Goal: Check status: Check status

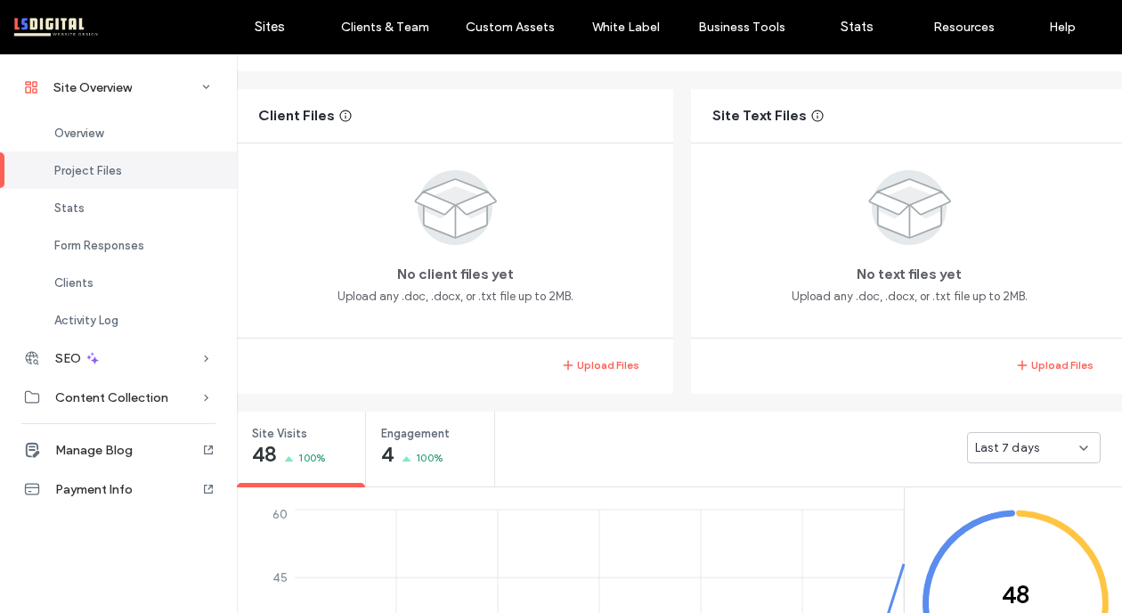
scroll to position [578, 0]
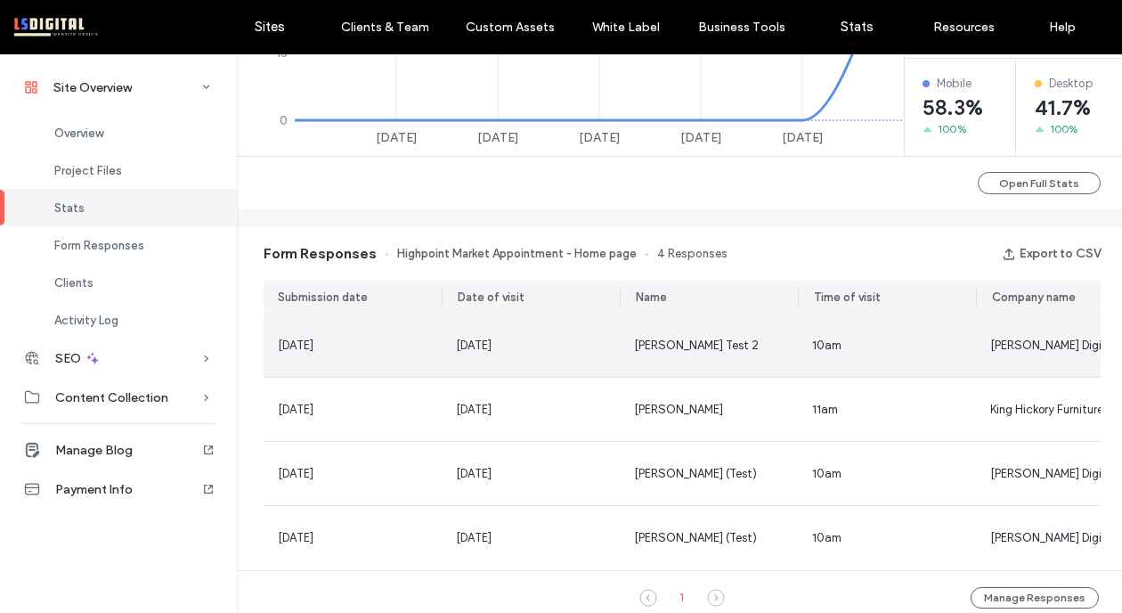
scroll to position [1031, 0]
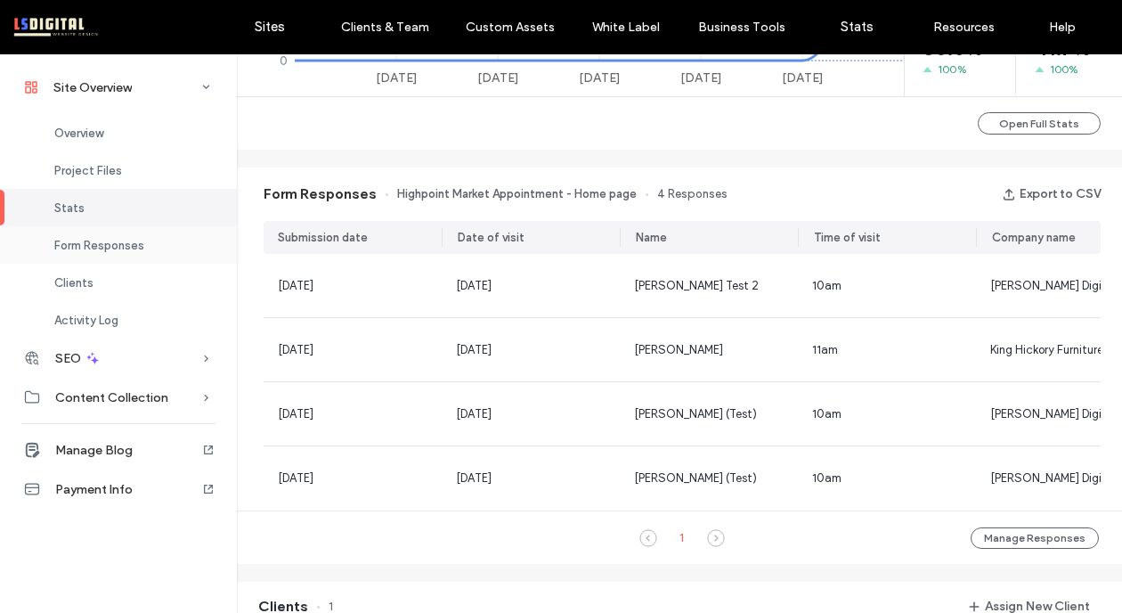
click at [154, 249] on div "Form Responses" at bounding box center [118, 244] width 237 height 37
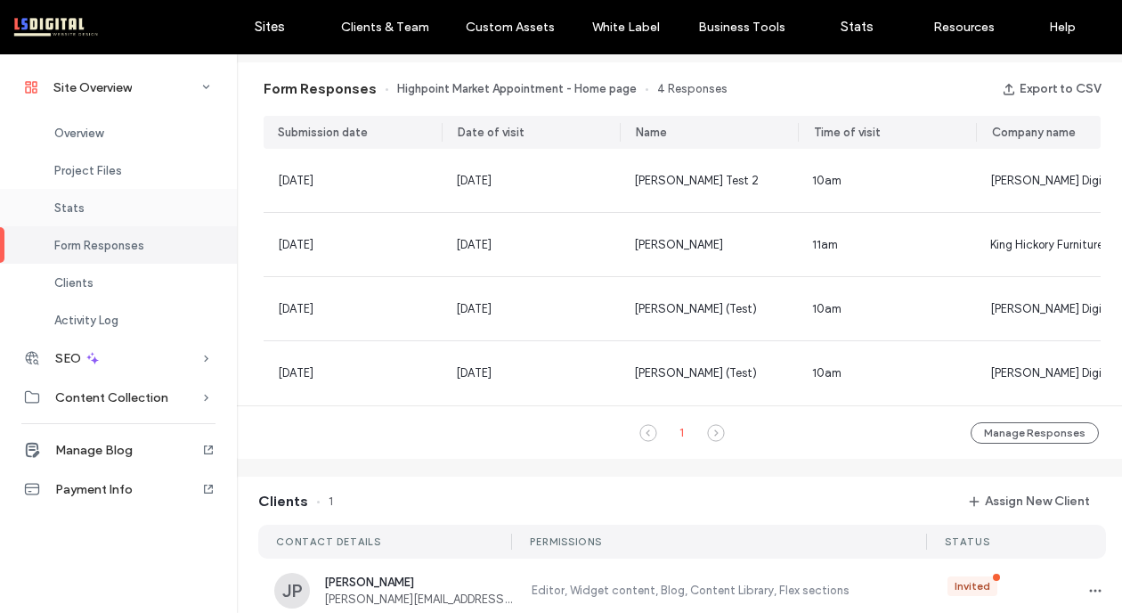
click at [99, 207] on div "Stats" at bounding box center [118, 207] width 237 height 37
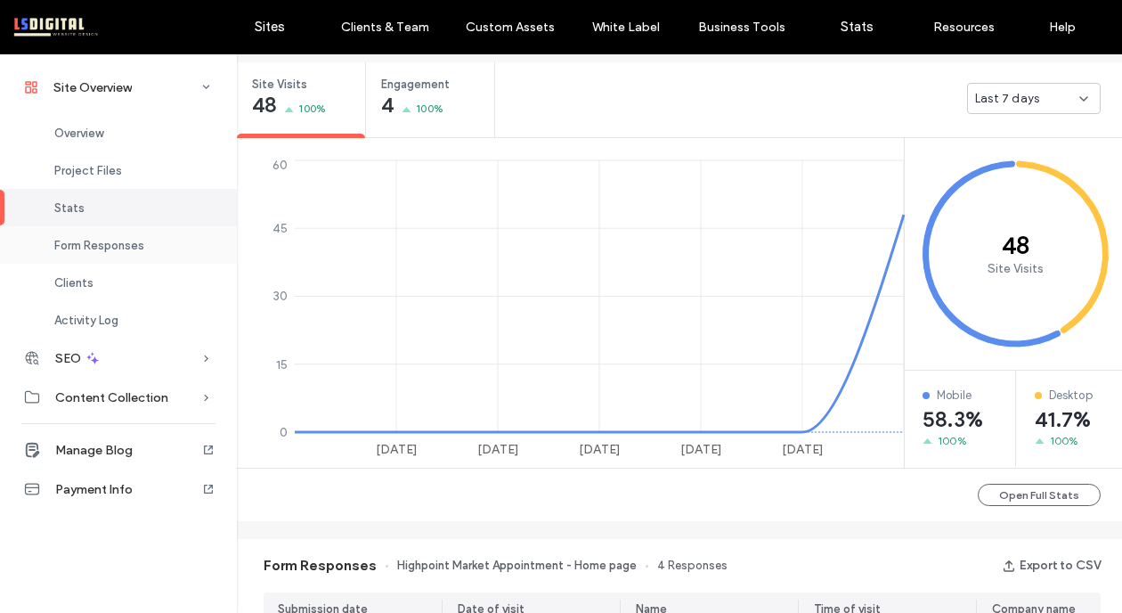
click at [102, 243] on span "Form Responses" at bounding box center [99, 245] width 90 height 13
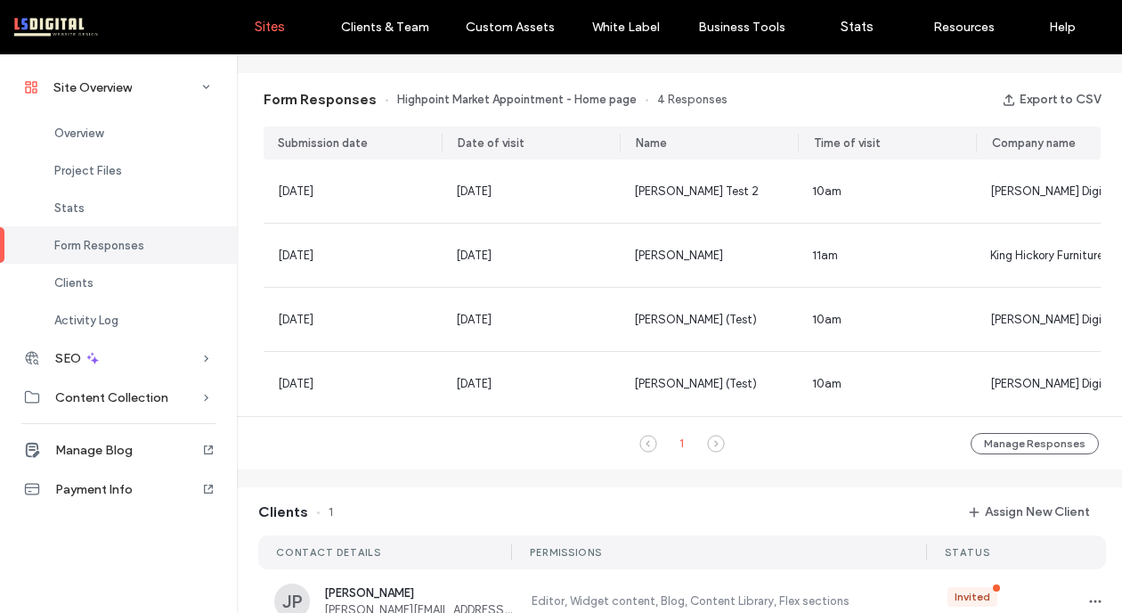
scroll to position [1136, 0]
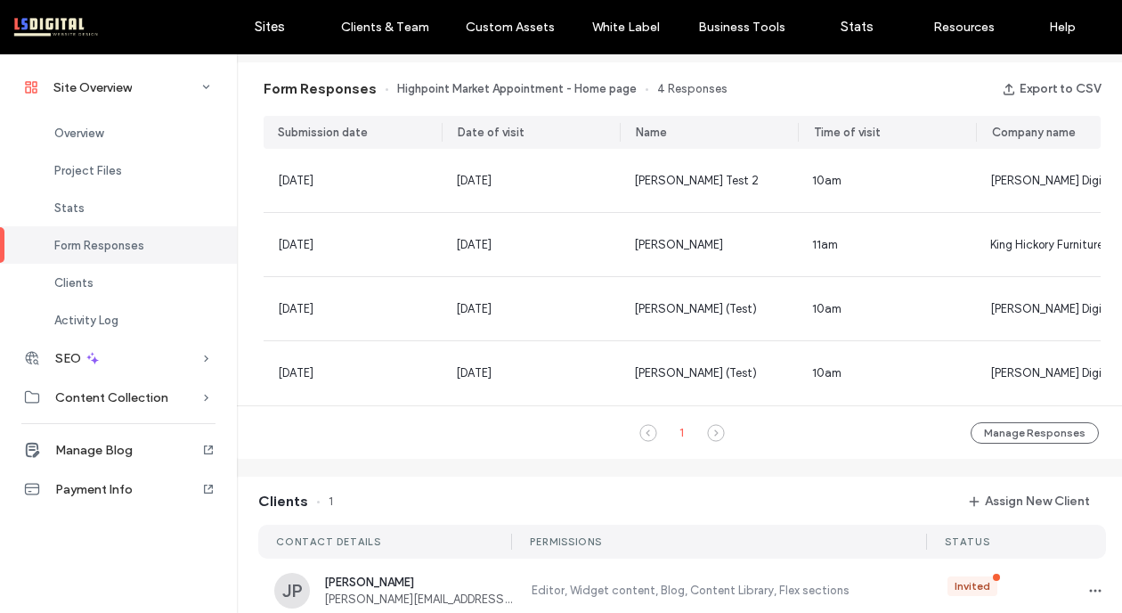
click at [158, 251] on div "Form Responses" at bounding box center [118, 244] width 237 height 37
click at [64, 201] on span "Stats" at bounding box center [69, 207] width 30 height 13
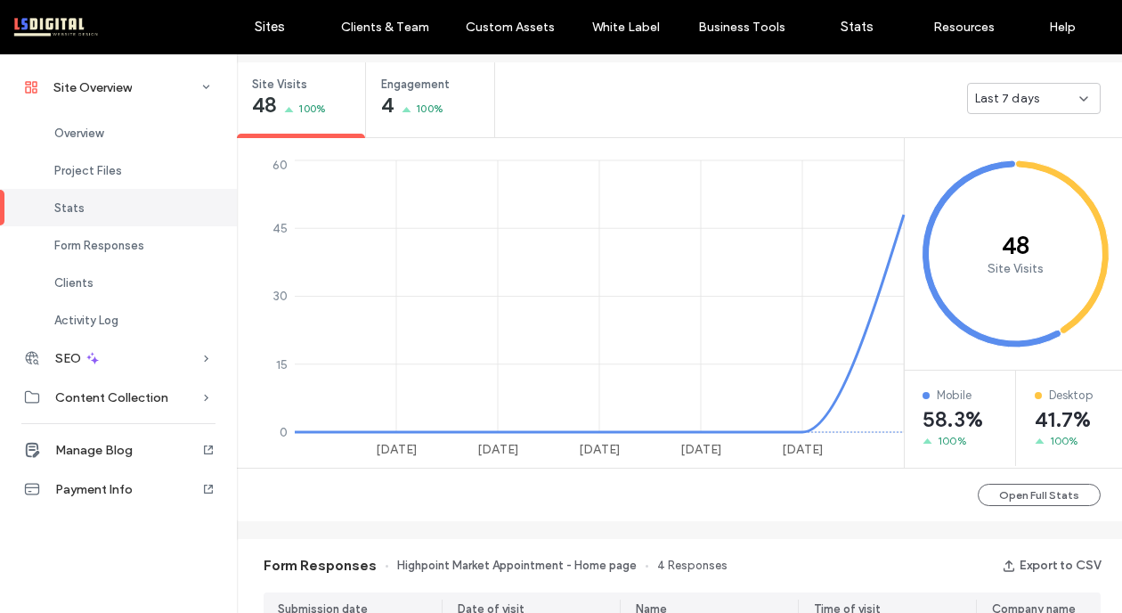
scroll to position [660, 0]
click at [1040, 499] on button "Open Full Stats" at bounding box center [1039, 494] width 123 height 22
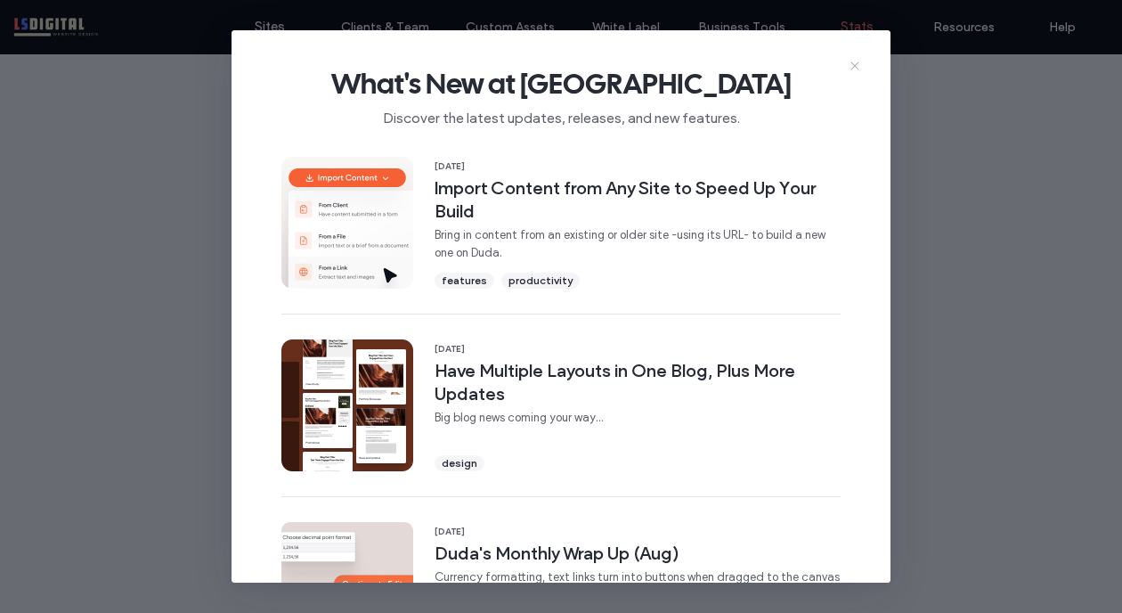
click at [851, 68] on icon at bounding box center [855, 66] width 14 height 14
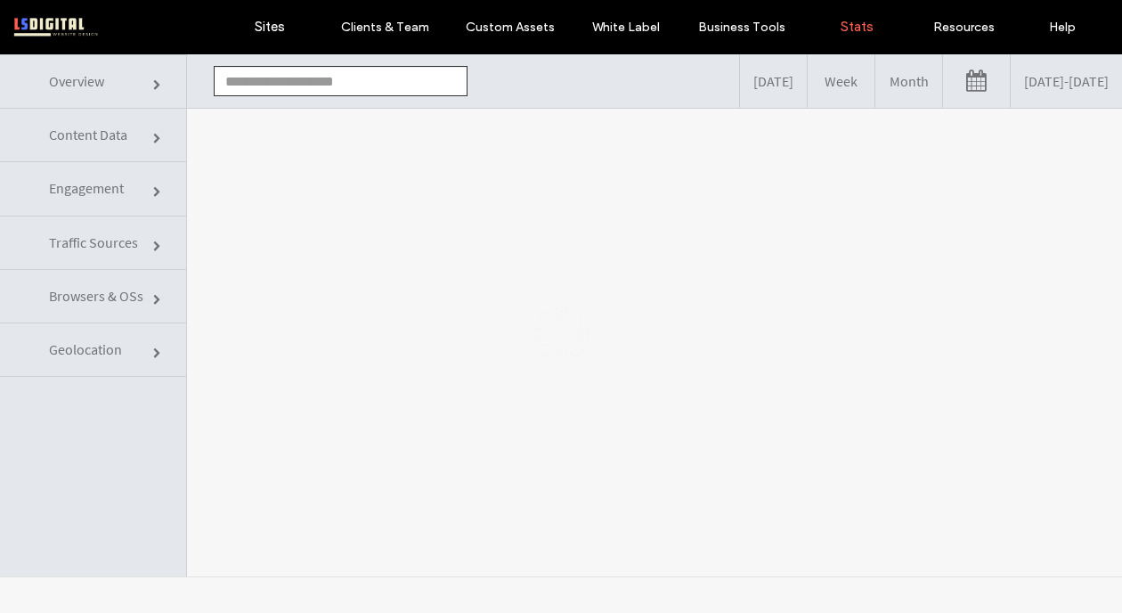
type input "**********"
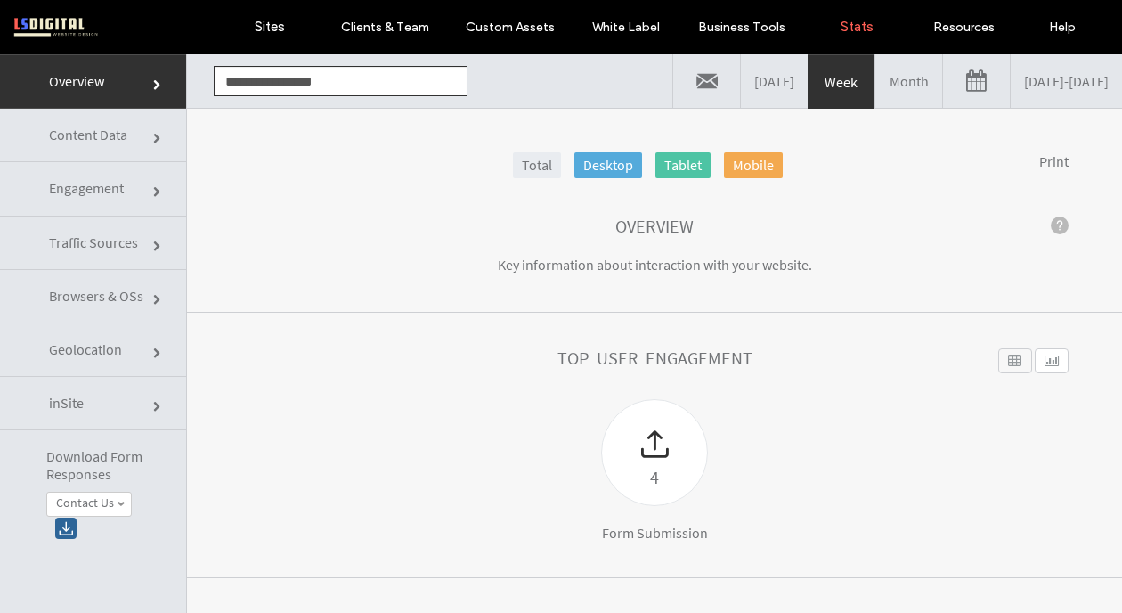
click at [132, 137] on link "Content Data" at bounding box center [93, 135] width 186 height 53
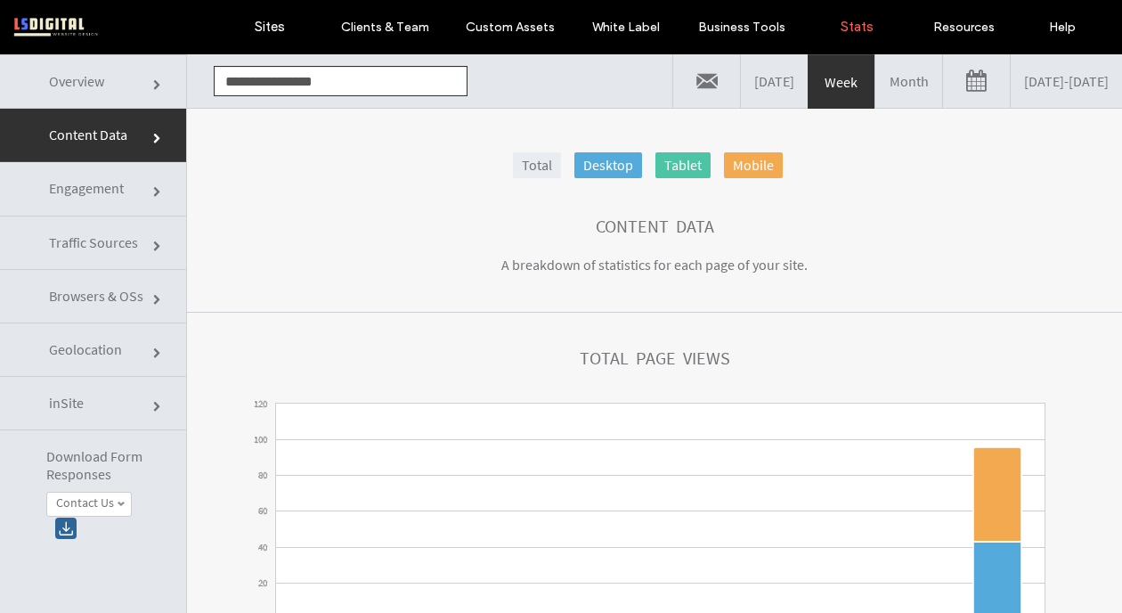
click at [139, 207] on link "Engagement" at bounding box center [93, 188] width 186 height 53
